Goal: Information Seeking & Learning: Learn about a topic

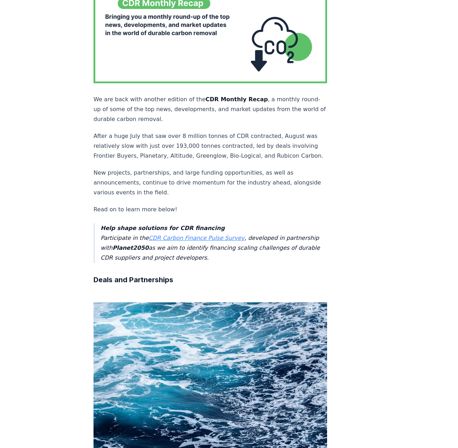
scroll to position [247, 0]
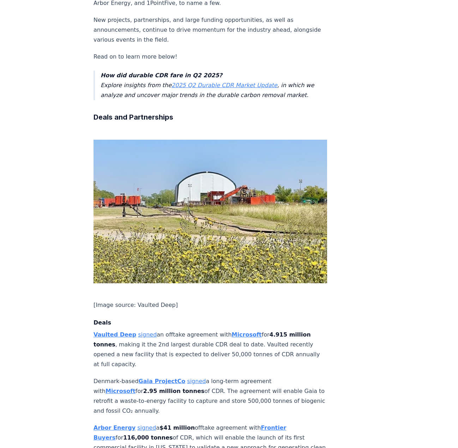
scroll to position [529, 0]
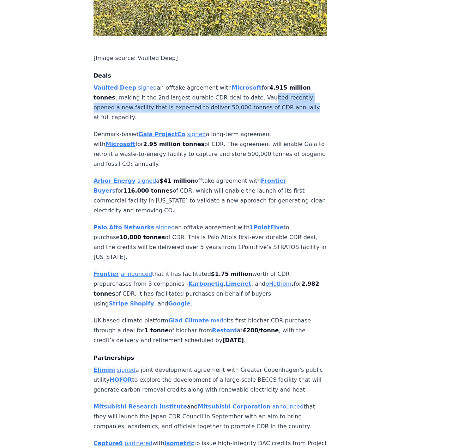
drag, startPoint x: 260, startPoint y: 75, endPoint x: 312, endPoint y: 87, distance: 52.9
drag, startPoint x: 197, startPoint y: 84, endPoint x: 218, endPoint y: 92, distance: 23.3
click at [218, 92] on p "Vaulted Deep signed an offtake agreement with Microsoft for 4.915 million tonne…" at bounding box center [211, 103] width 234 height 40
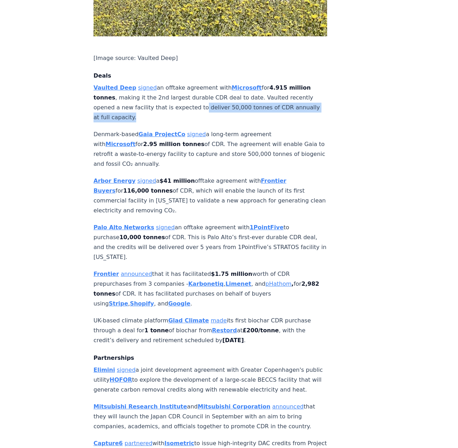
click at [218, 92] on p "Vaulted Deep signed an offtake agreement with Microsoft for 4.915 million tonne…" at bounding box center [211, 103] width 234 height 40
drag, startPoint x: 214, startPoint y: 84, endPoint x: 216, endPoint y: 91, distance: 7.4
click at [216, 91] on p "Vaulted Deep signed an offtake agreement with Microsoft for 4.915 million tonne…" at bounding box center [211, 103] width 234 height 40
drag, startPoint x: 205, startPoint y: 70, endPoint x: 209, endPoint y: 86, distance: 17.0
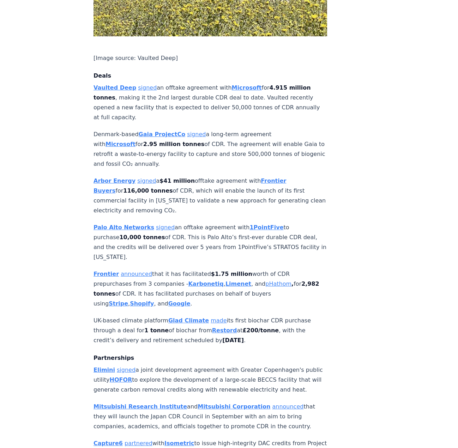
click at [209, 86] on p "Vaulted Deep signed an offtake agreement with Microsoft for 4.915 million tonne…" at bounding box center [211, 103] width 234 height 40
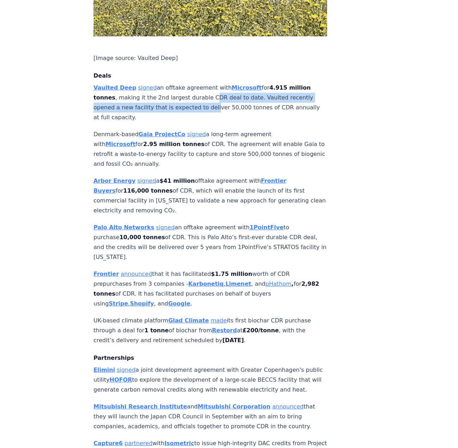
click at [209, 86] on p "Vaulted Deep signed an offtake agreement with Microsoft for 4.915 million tonne…" at bounding box center [211, 103] width 234 height 40
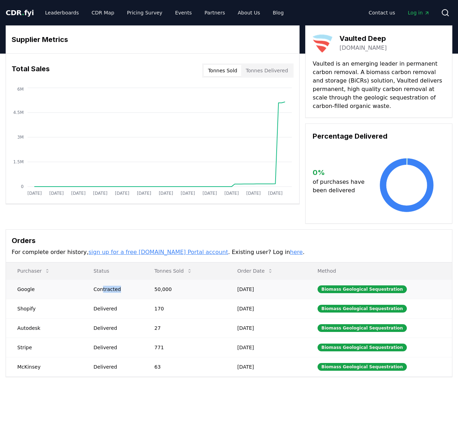
drag, startPoint x: 106, startPoint y: 290, endPoint x: 140, endPoint y: 288, distance: 34.3
click at [138, 288] on div "Contracted" at bounding box center [116, 289] width 44 height 7
click at [140, 288] on td "Contracted" at bounding box center [112, 289] width 61 height 19
drag, startPoint x: 166, startPoint y: 288, endPoint x: 217, endPoint y: 284, distance: 50.9
click at [217, 284] on td "50,000" at bounding box center [184, 289] width 83 height 19
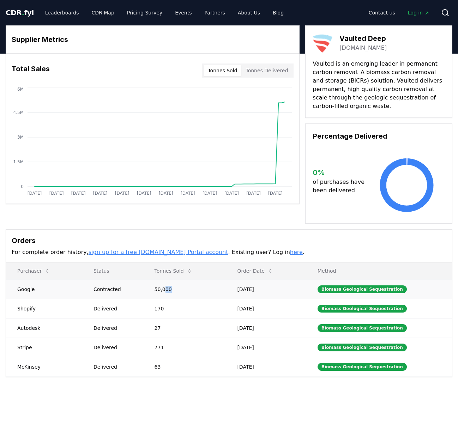
drag, startPoint x: 217, startPoint y: 284, endPoint x: 239, endPoint y: 284, distance: 22.6
click at [217, 284] on td "50,000" at bounding box center [184, 289] width 83 height 19
drag, startPoint x: 262, startPoint y: 285, endPoint x: 272, endPoint y: 286, distance: 9.9
click at [270, 286] on td "Sep 17, 2025" at bounding box center [266, 289] width 80 height 19
drag, startPoint x: 272, startPoint y: 286, endPoint x: 282, endPoint y: 287, distance: 10.2
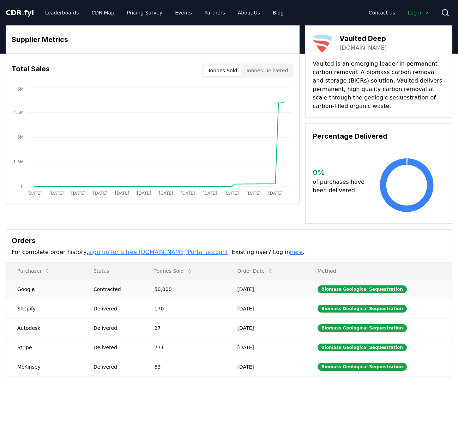
click at [272, 286] on td "Sep 17, 2025" at bounding box center [266, 289] width 80 height 19
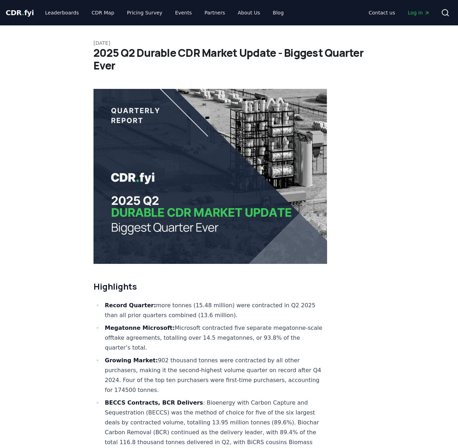
scroll to position [1765, 0]
